Goal: Task Accomplishment & Management: Use online tool/utility

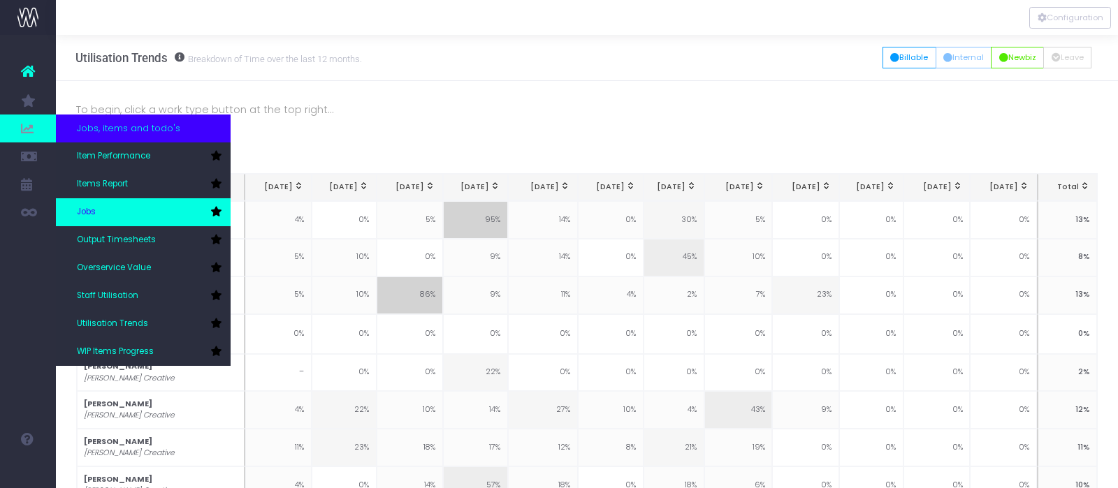
click at [98, 205] on link "Jobs" at bounding box center [143, 212] width 175 height 28
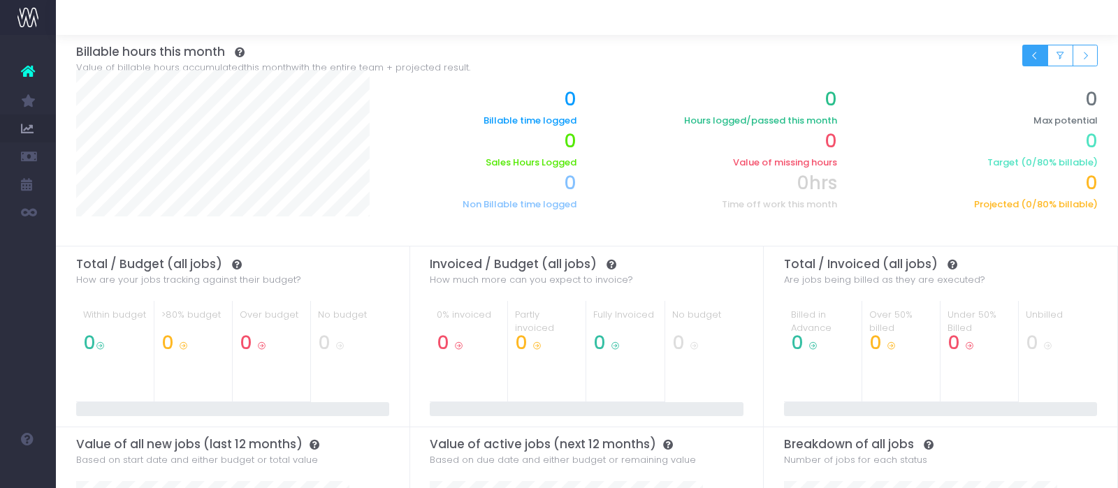
click at [1033, 56] on icon "Small button group" at bounding box center [1035, 56] width 10 height 0
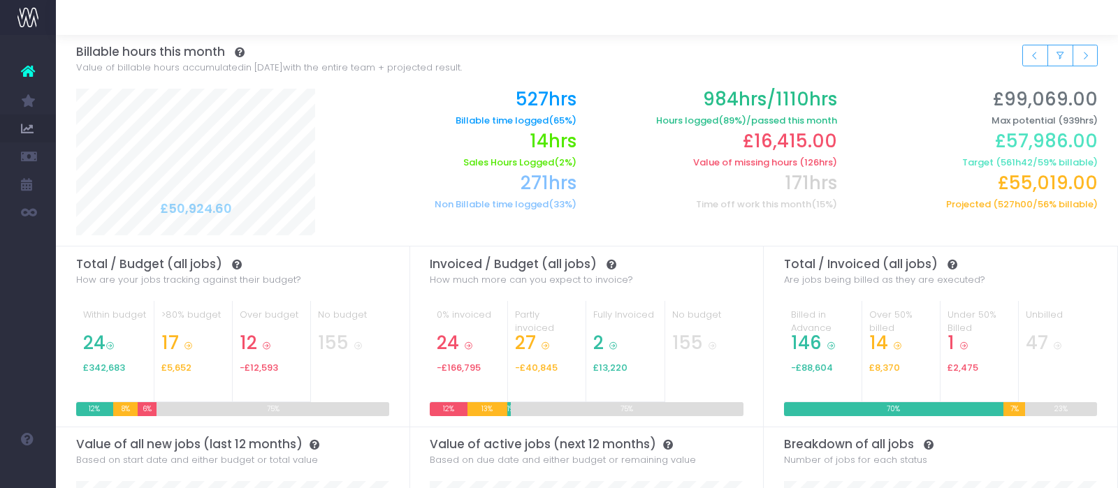
click at [33, 68] on icon at bounding box center [28, 71] width 14 height 18
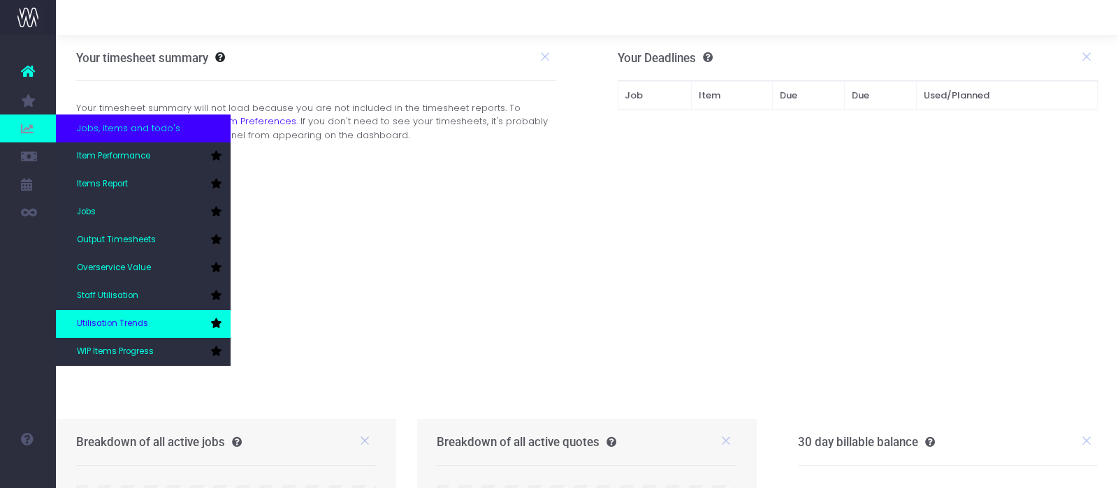
click at [91, 313] on link "Utilisation Trends" at bounding box center [143, 324] width 175 height 28
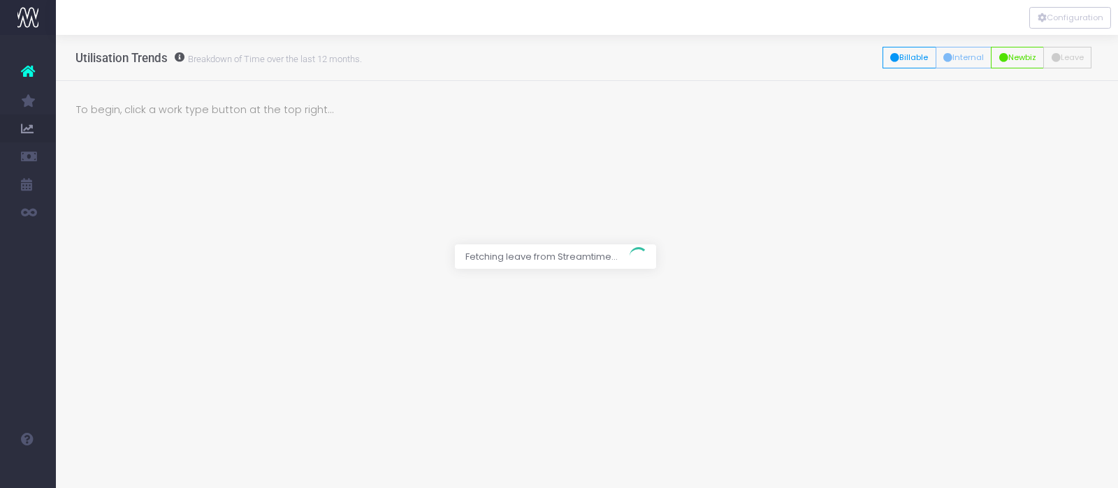
drag, startPoint x: 397, startPoint y: 145, endPoint x: 622, endPoint y: 109, distance: 227.9
click at [622, 109] on div at bounding box center [559, 244] width 1118 height 488
click at [1084, 16] on button "Configuration" at bounding box center [1070, 18] width 82 height 22
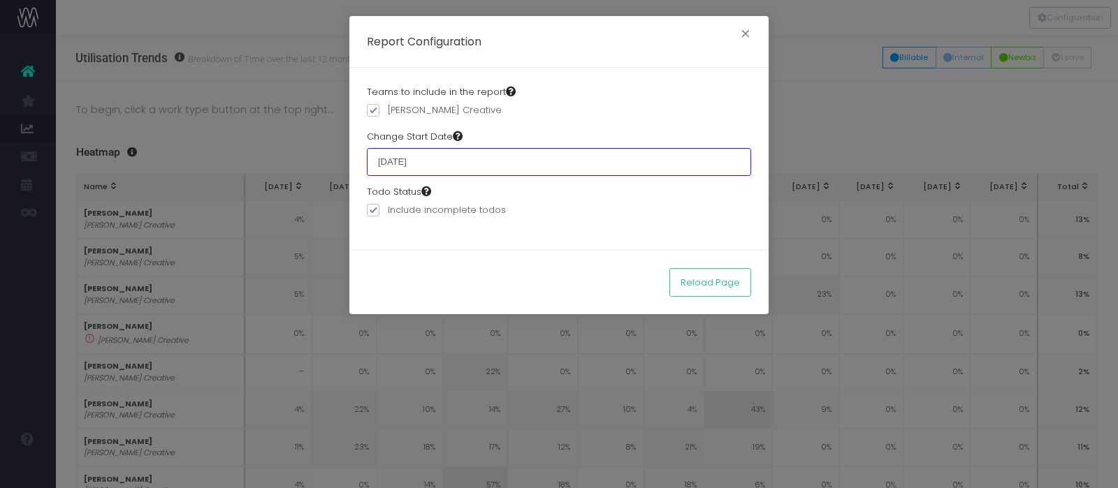
click at [460, 163] on input "01 January 2025" at bounding box center [559, 162] width 384 height 28
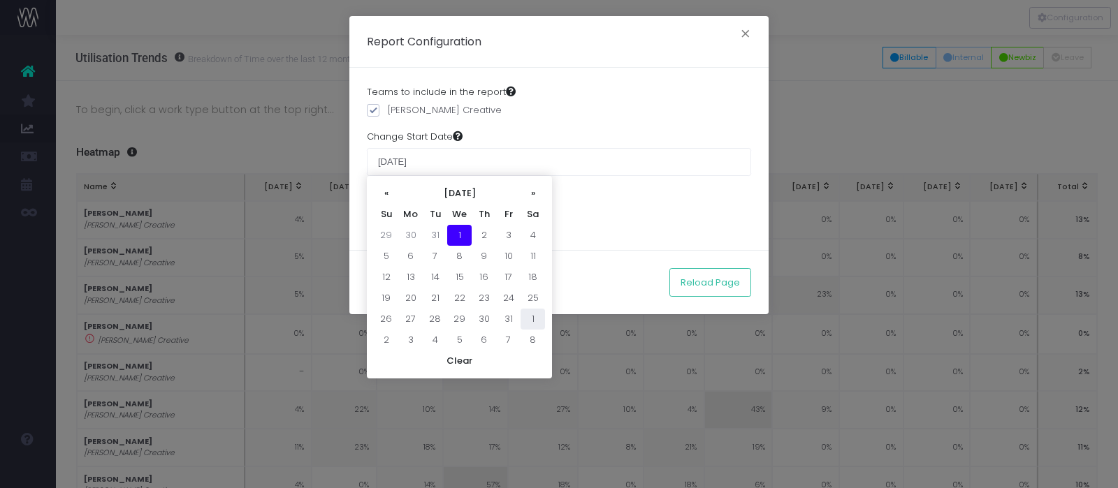
click at [531, 316] on td "1" at bounding box center [532, 319] width 24 height 21
type input "[DATE]"
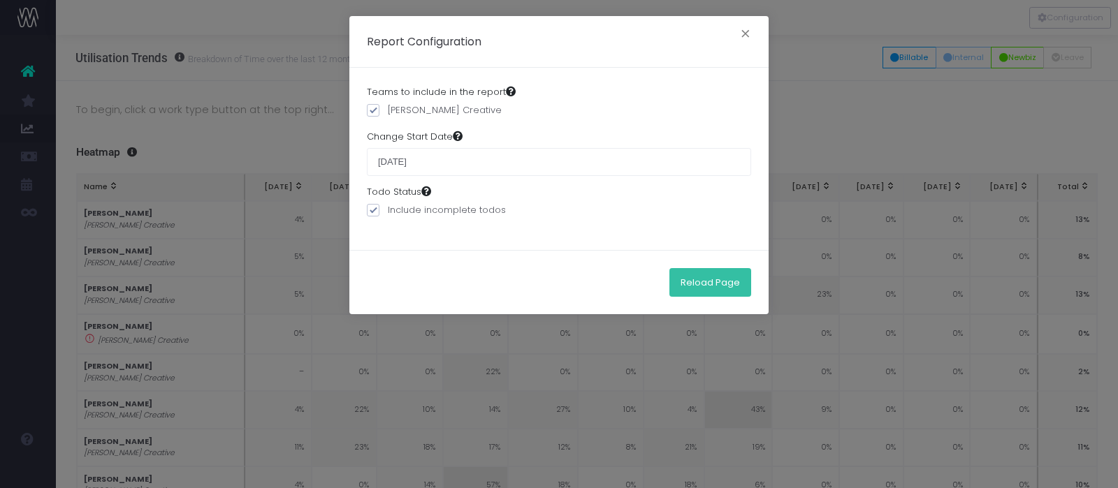
click at [696, 282] on button "Reload Page" at bounding box center [710, 282] width 82 height 28
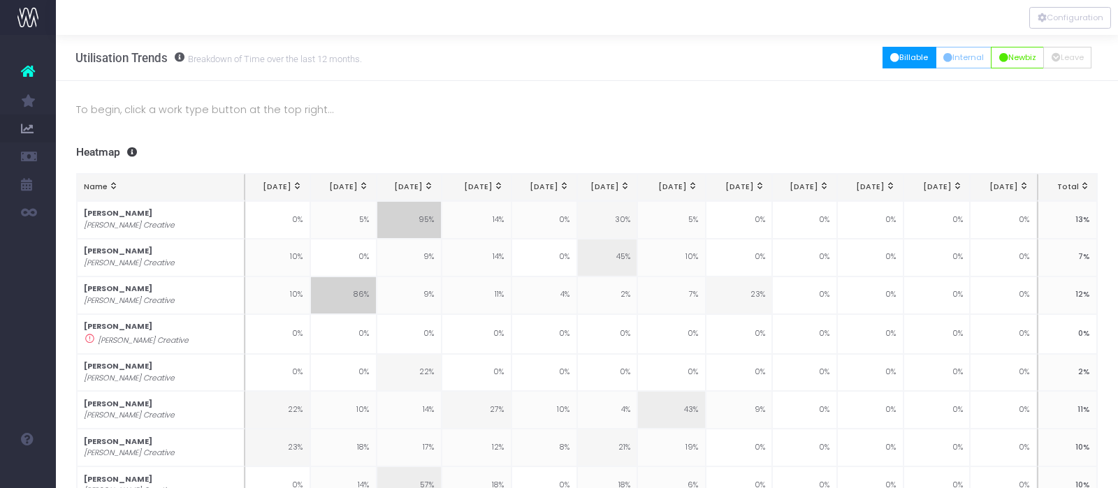
click at [896, 59] on button "Billable" at bounding box center [909, 58] width 54 height 22
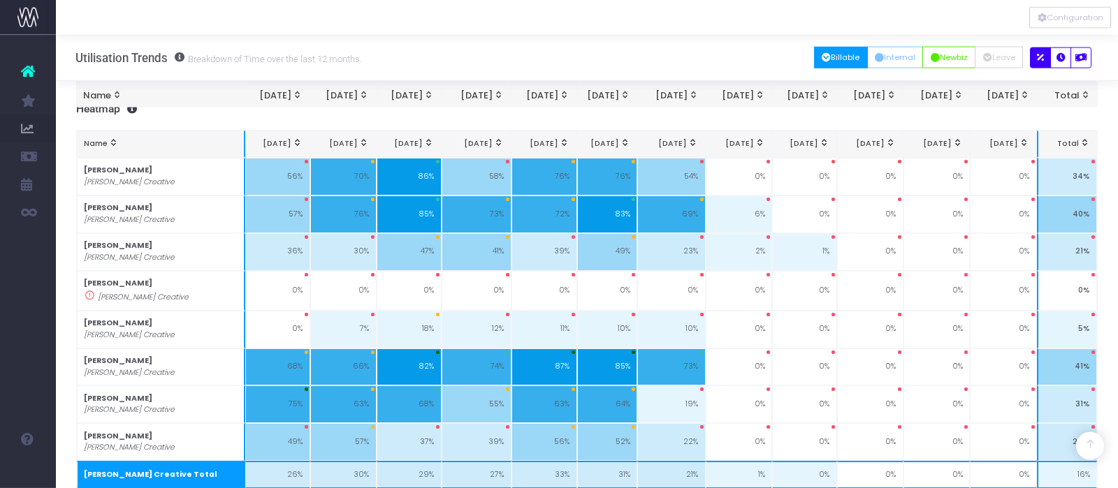
scroll to position [240, 0]
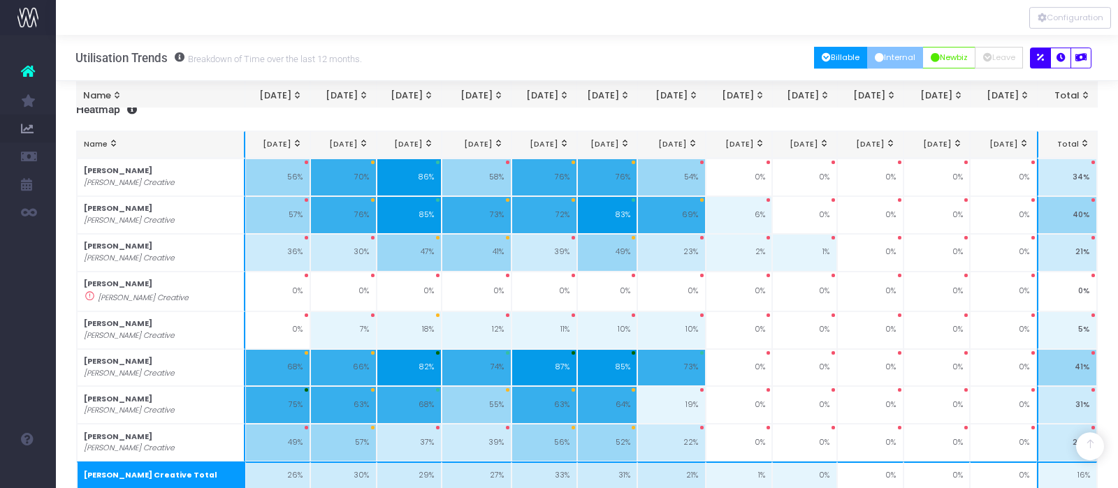
click at [890, 60] on button "Internal" at bounding box center [895, 58] width 57 height 22
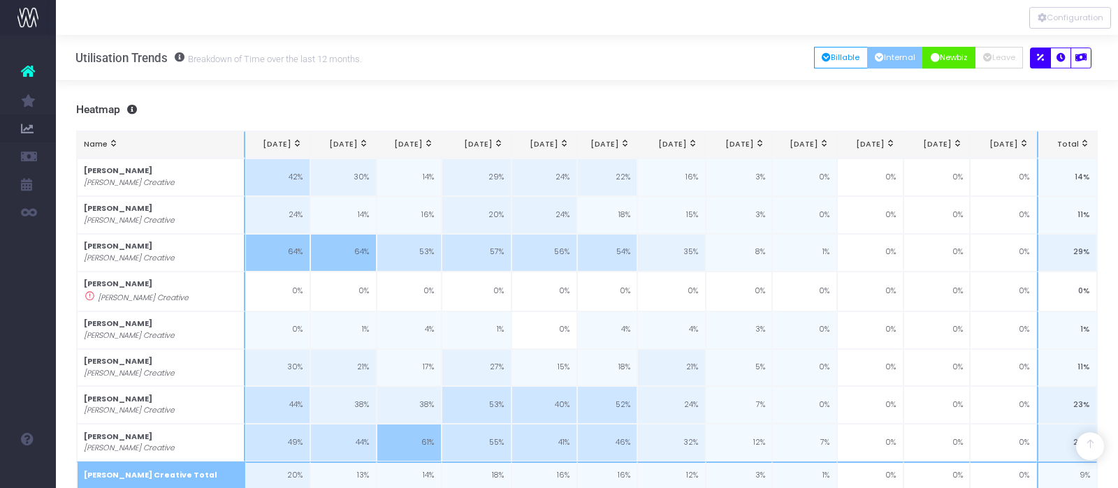
click at [953, 57] on button "Newbiz" at bounding box center [948, 58] width 53 height 22
